Goal: Transaction & Acquisition: Book appointment/travel/reservation

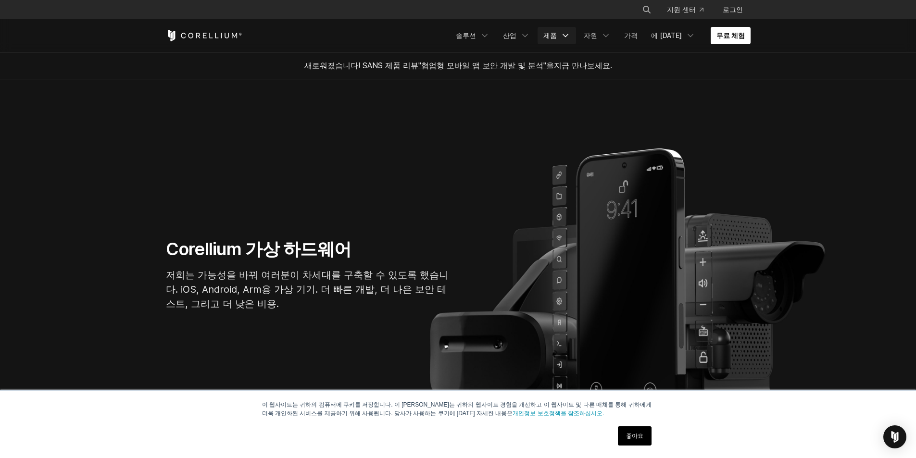
click at [570, 33] on icon "탐색 메뉴" at bounding box center [565, 36] width 10 height 10
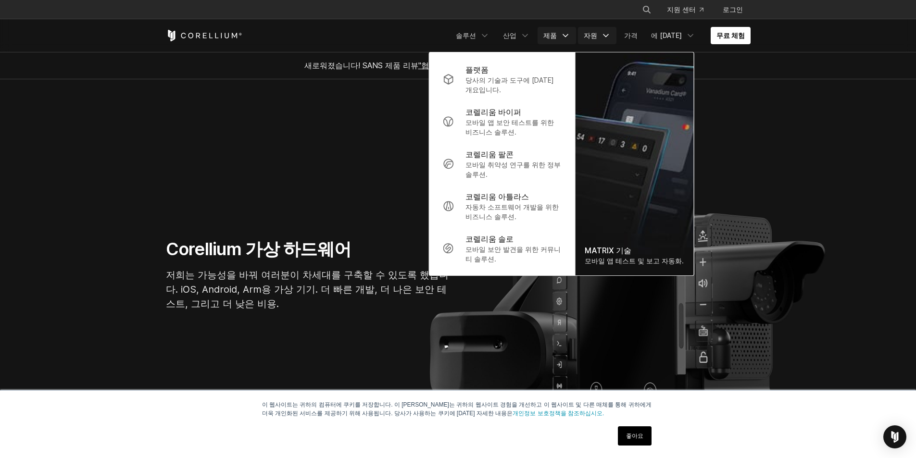
click at [609, 34] on icon "탐색 메뉴" at bounding box center [606, 36] width 10 height 10
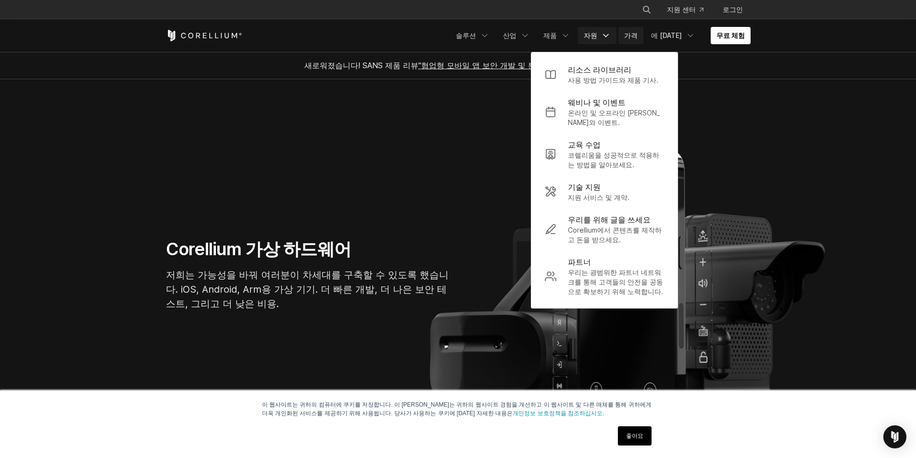
click at [637, 32] on font "가격" at bounding box center [630, 35] width 13 height 8
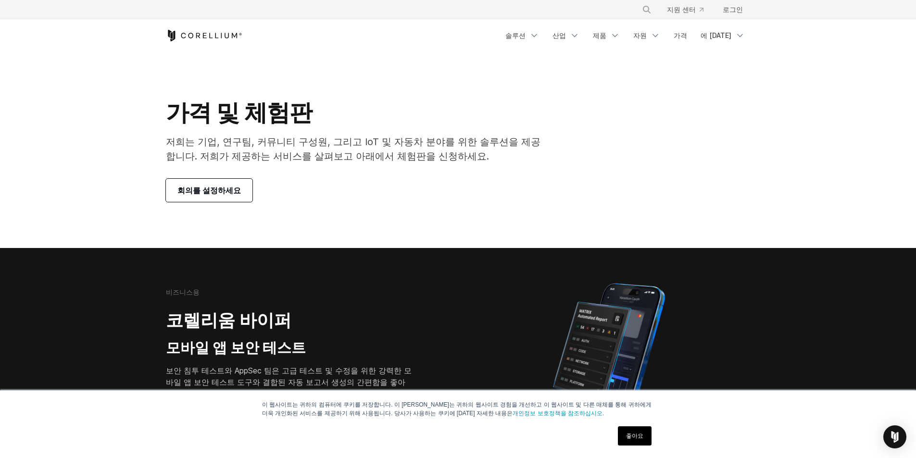
click at [218, 192] on font "회의를 설정하세요" at bounding box center [208, 191] width 63 height 10
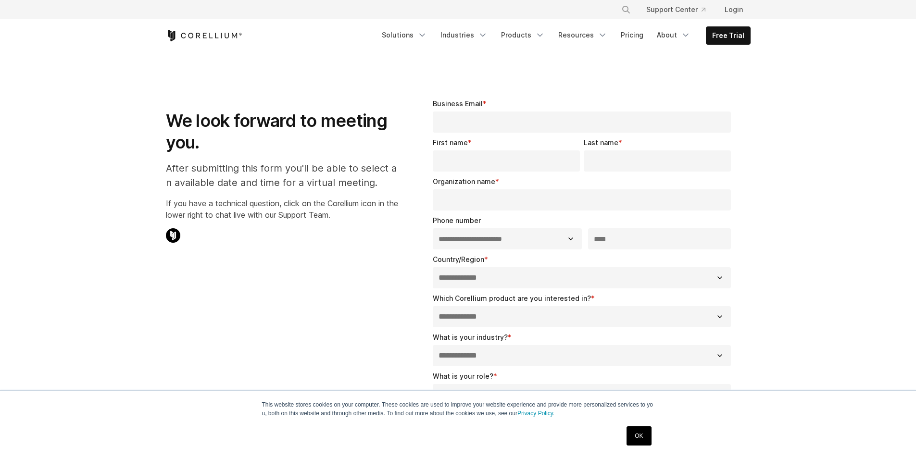
select select "**"
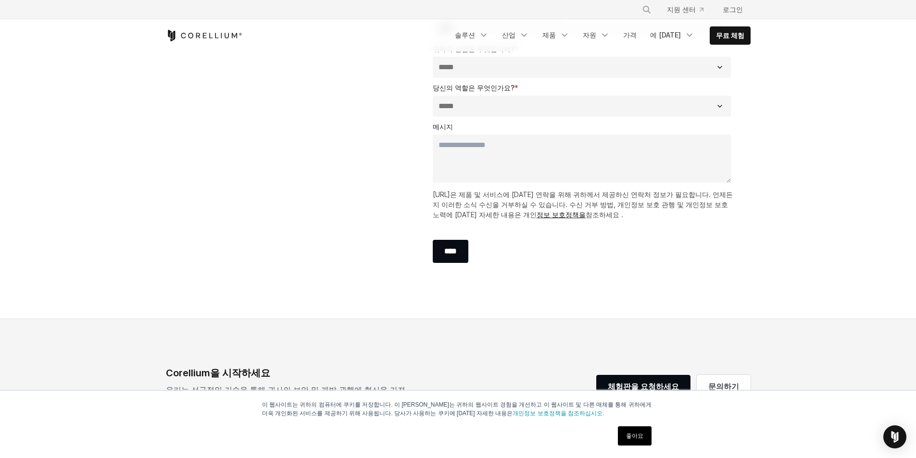
scroll to position [96, 0]
